Goal: Navigation & Orientation: Find specific page/section

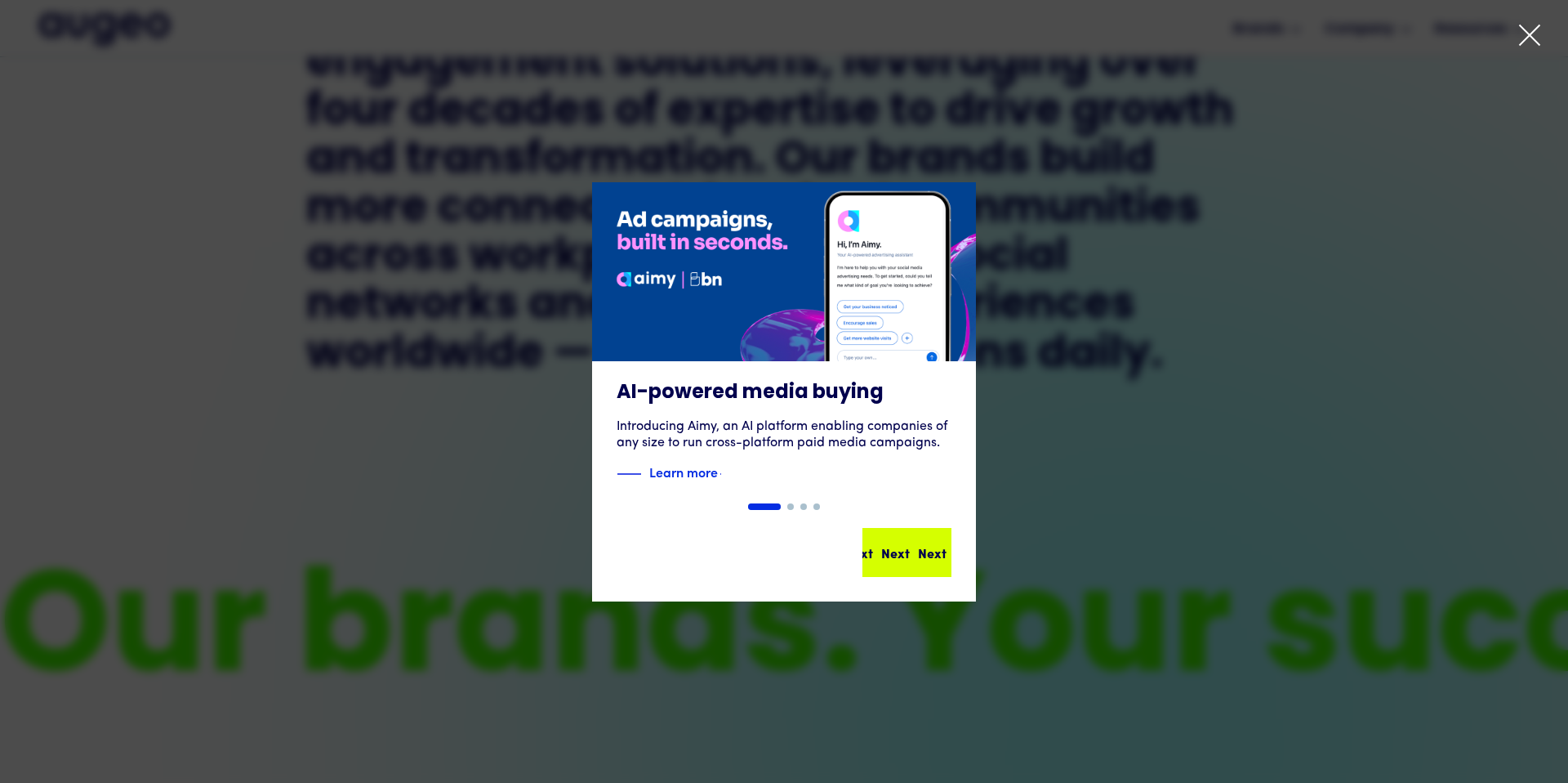
scroll to position [1001, 0]
click at [933, 538] on div "Next Next Next Next" at bounding box center [906, 552] width 85 height 46
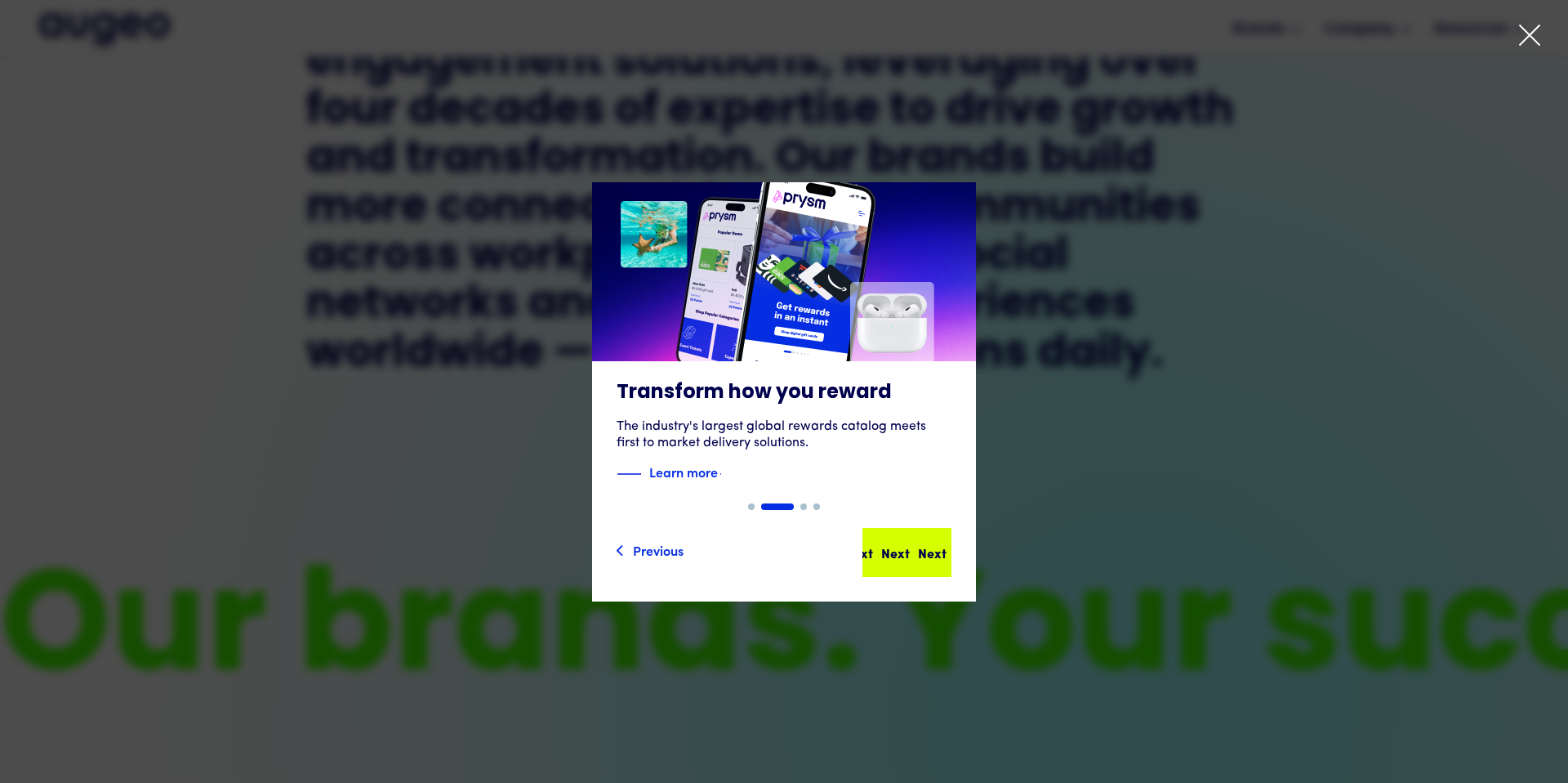
drag, startPoint x: 900, startPoint y: 538, endPoint x: 903, endPoint y: 551, distance: 13.3
click at [900, 538] on div "Next Next Next Next" at bounding box center [906, 552] width 85 height 46
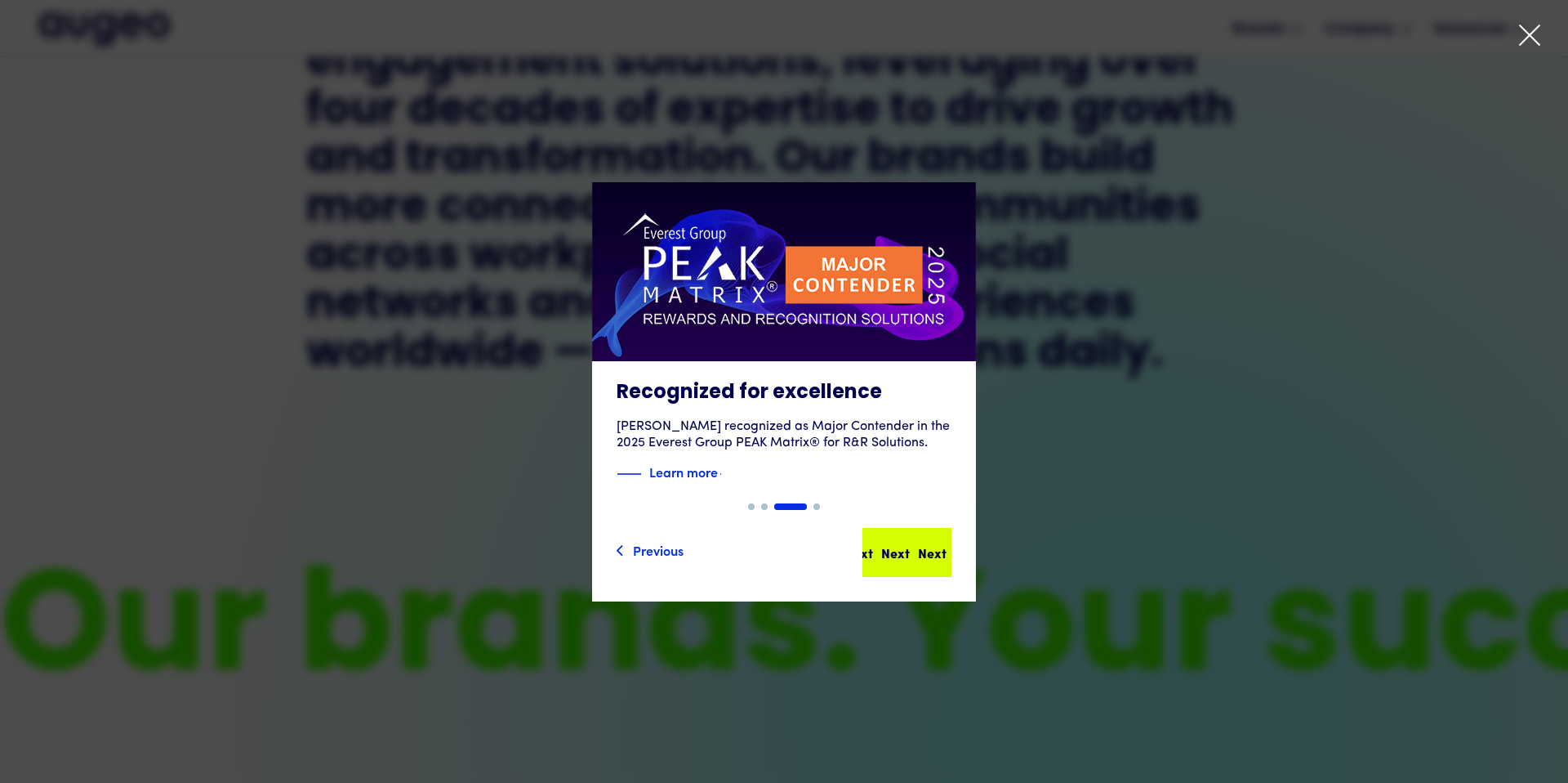
click at [918, 549] on div "Next" at bounding box center [932, 551] width 28 height 20
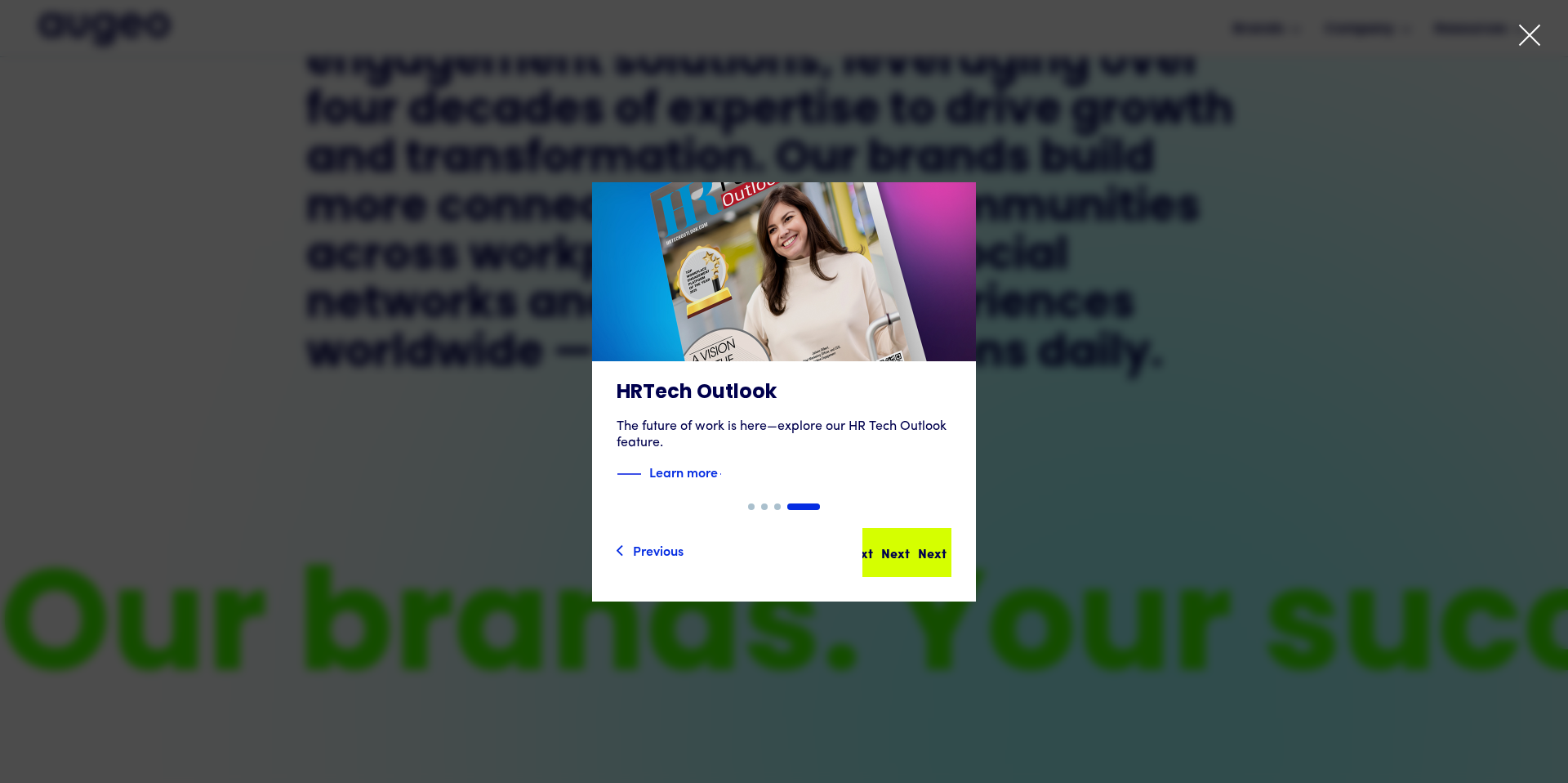
click at [918, 551] on div "Next" at bounding box center [932, 551] width 28 height 20
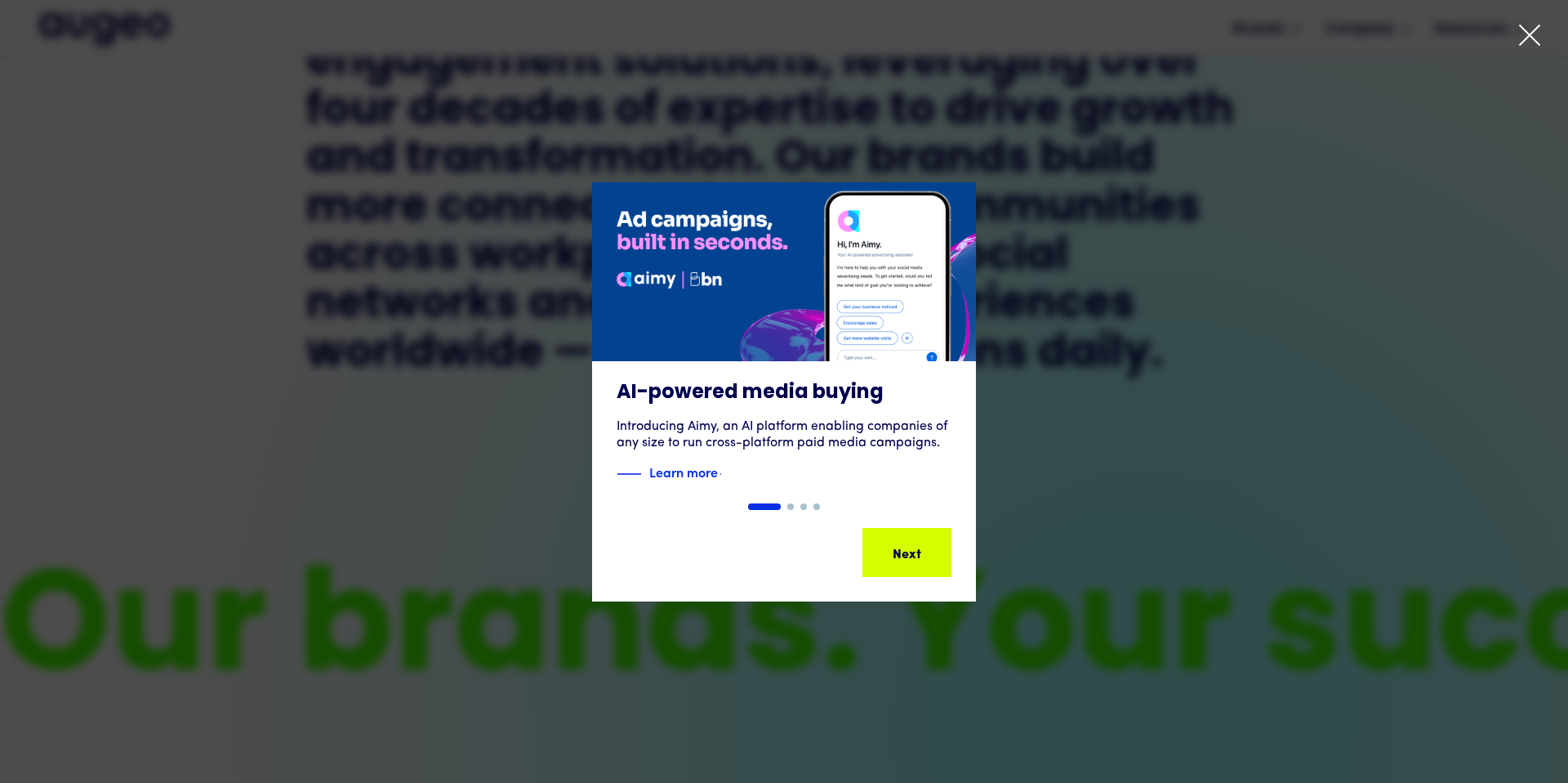
click at [1038, 456] on div "1 of 4" at bounding box center [784, 391] width 1568 height 419
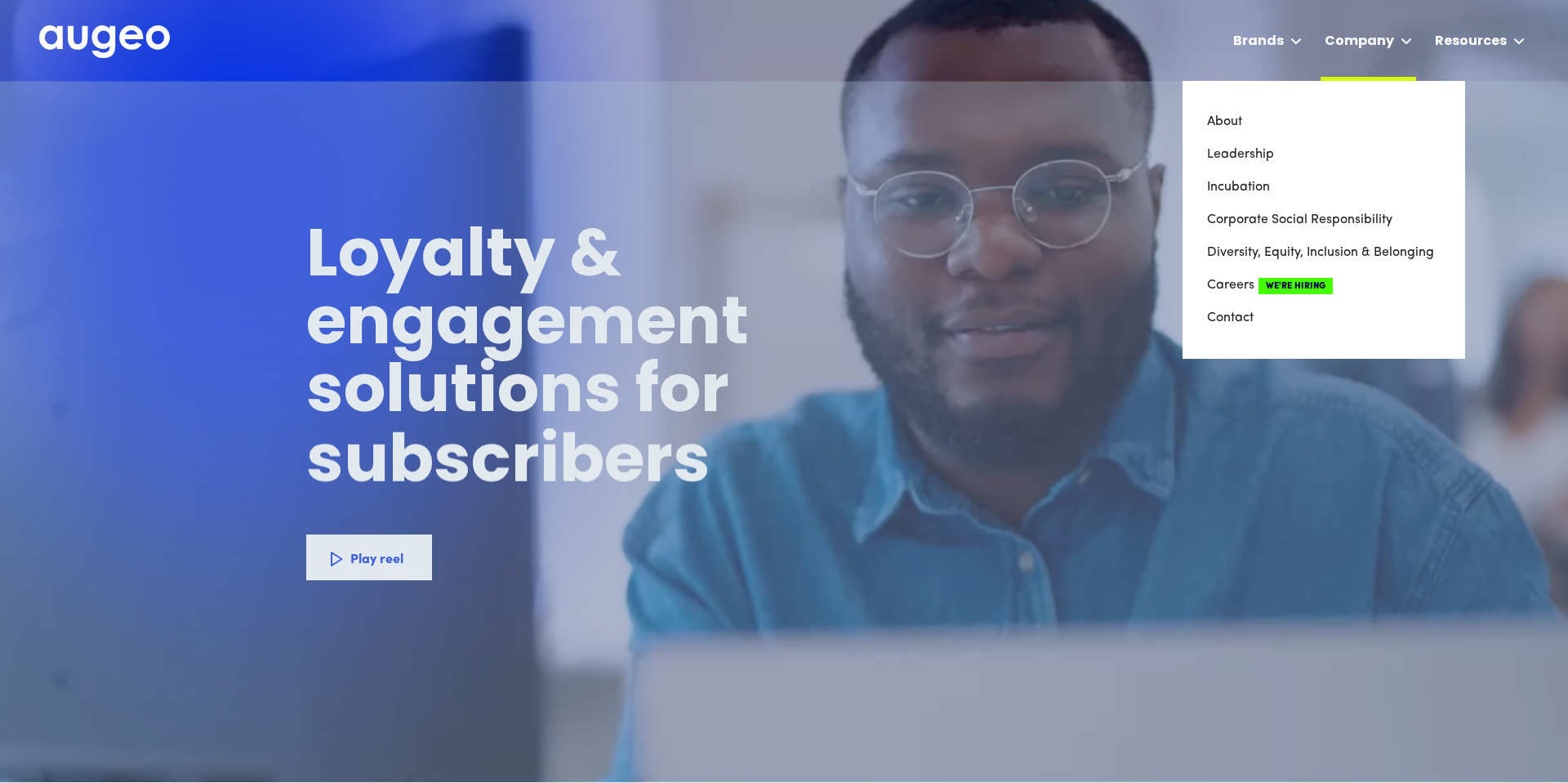
scroll to position [0, 0]
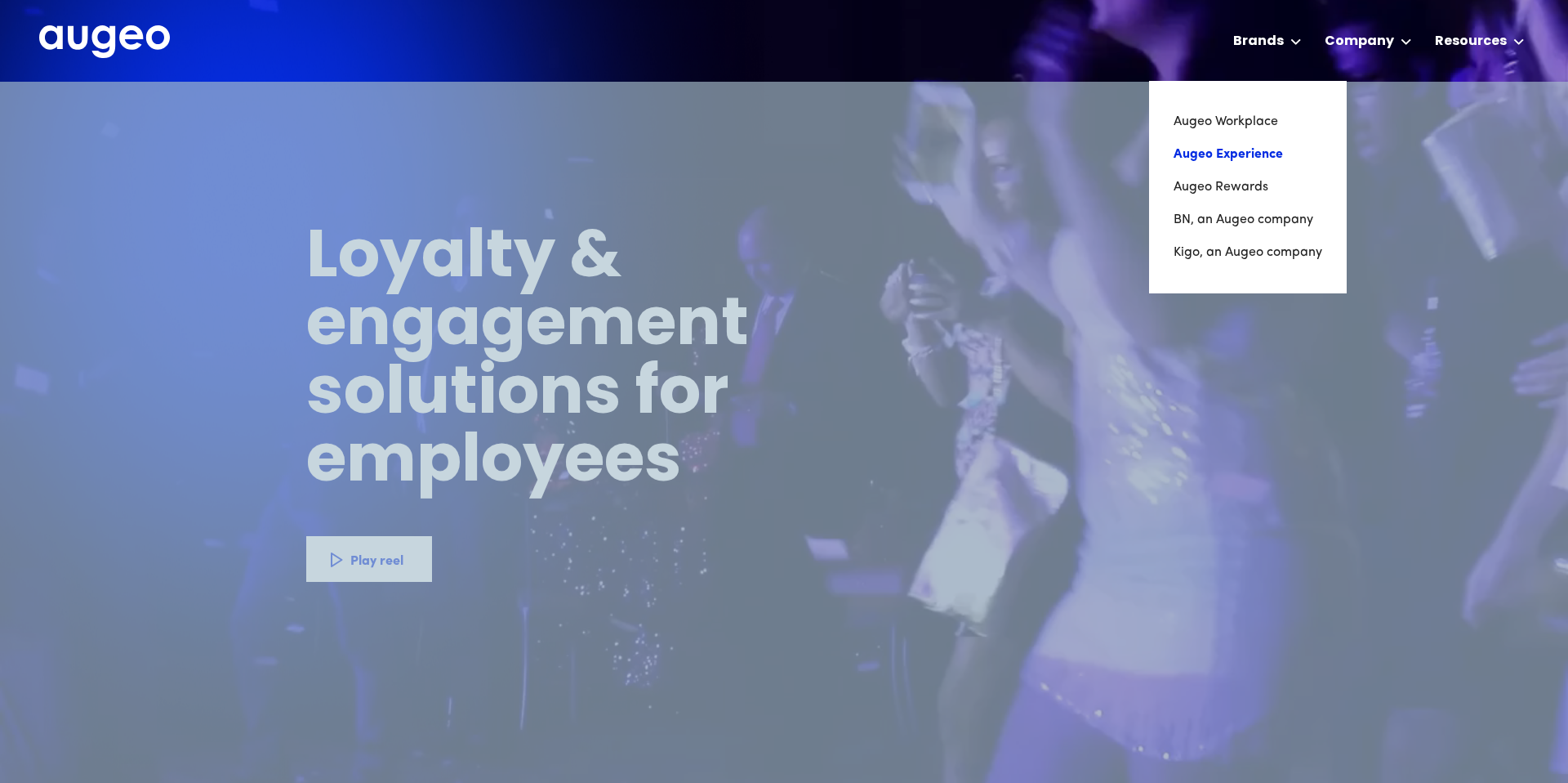
click at [1256, 154] on link "Augeo Experience" at bounding box center [1247, 154] width 149 height 33
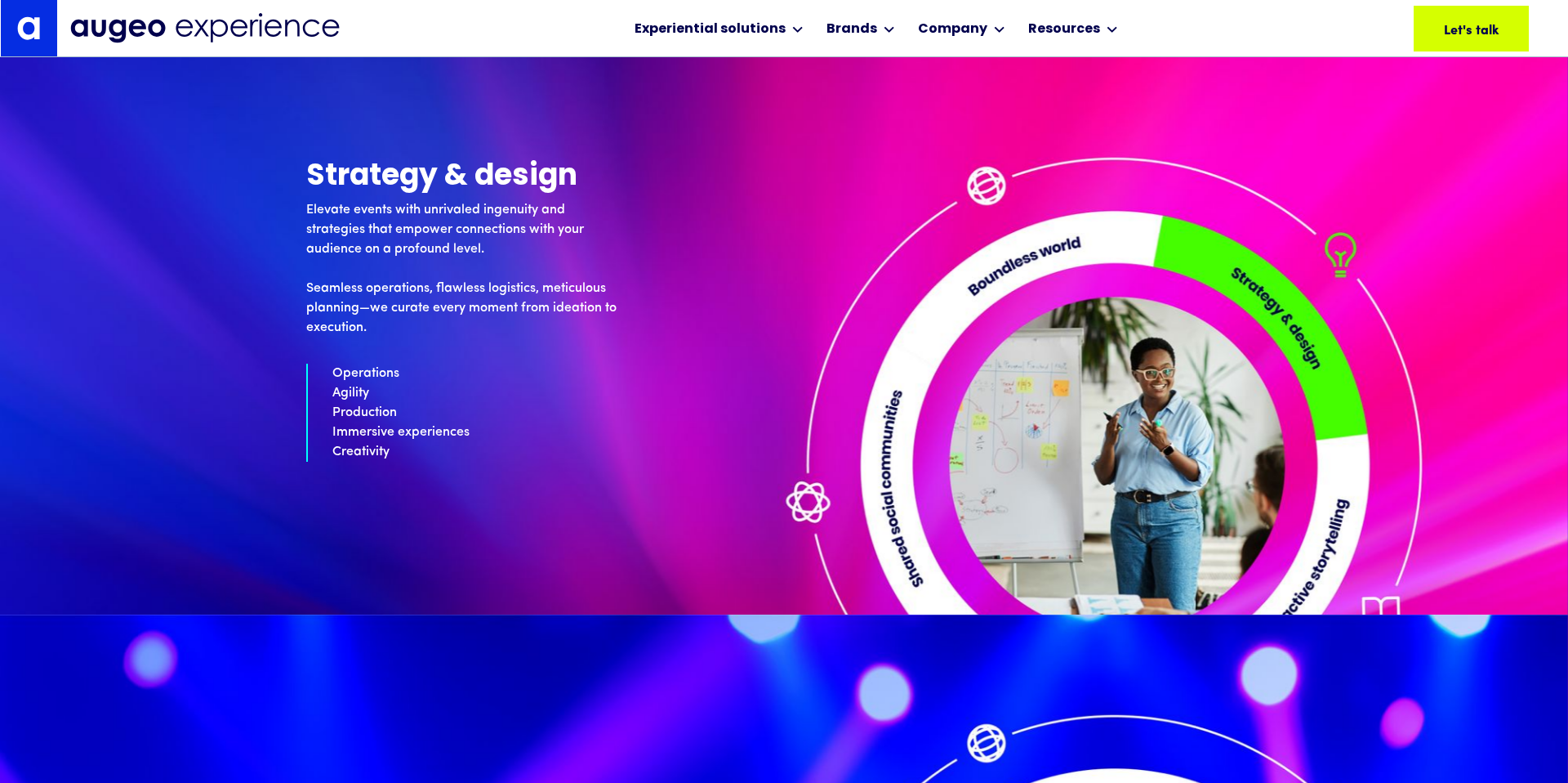
scroll to position [4595, 0]
